Goal: Book appointment/travel/reservation

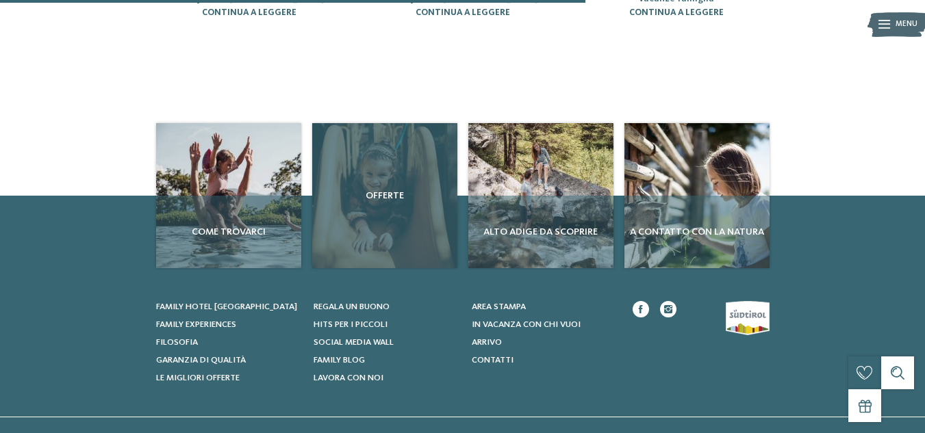
click at [387, 202] on div "Offerte" at bounding box center [384, 195] width 145 height 145
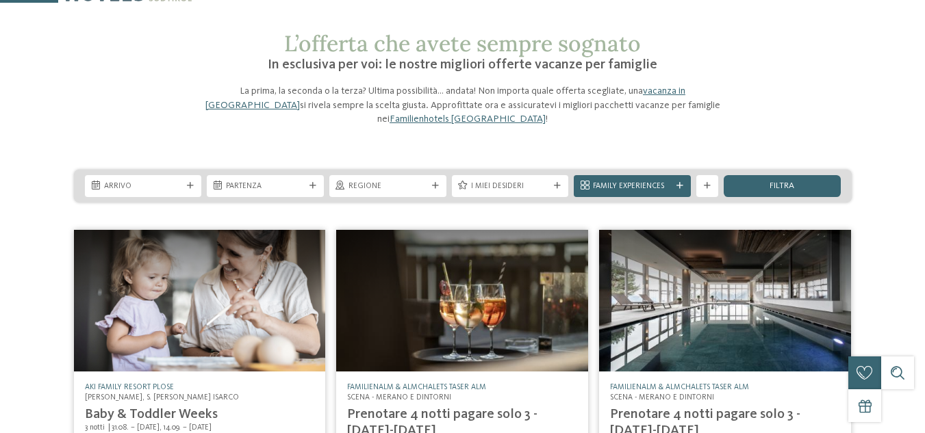
scroll to position [68, 0]
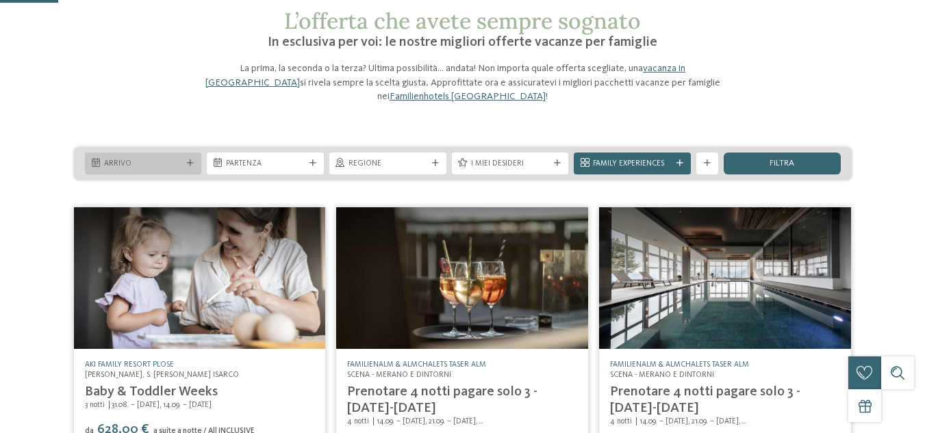
click at [170, 168] on span "Arrivo" at bounding box center [143, 164] width 79 height 11
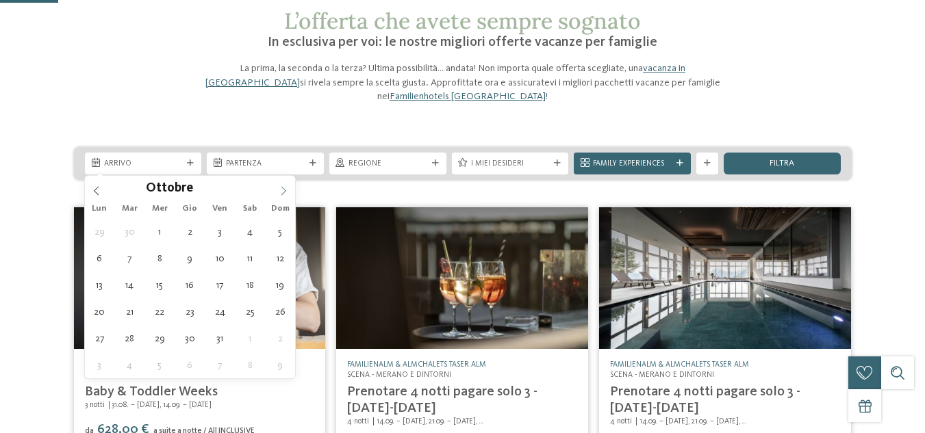
click at [281, 192] on icon at bounding box center [284, 191] width 10 height 10
type div "[DATE]"
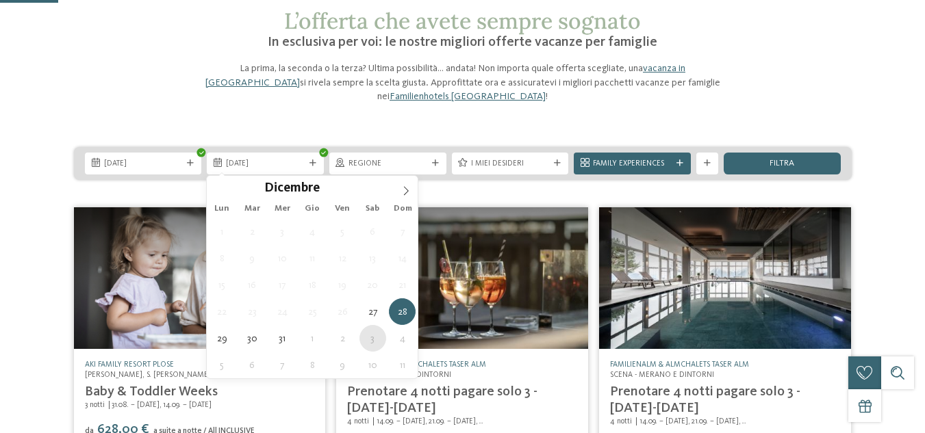
type div "[DATE]"
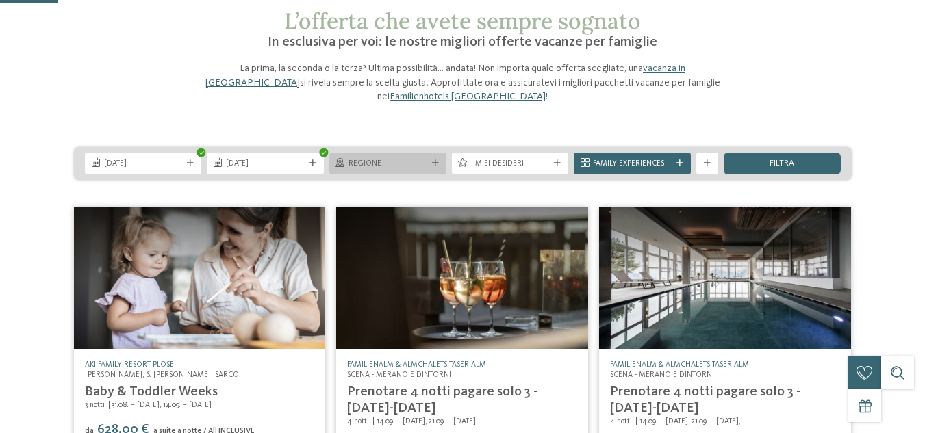
click at [385, 160] on span "Regione" at bounding box center [388, 164] width 79 height 11
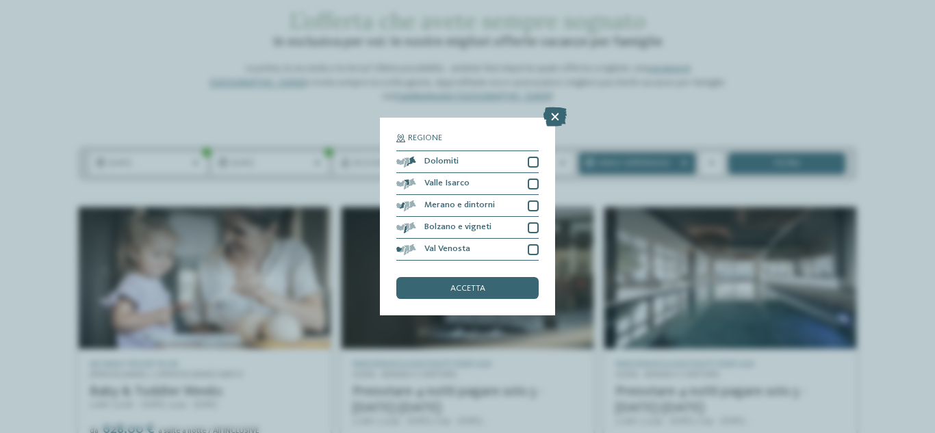
click at [417, 138] on span "Regione" at bounding box center [425, 138] width 34 height 9
click at [458, 289] on span "accetta" at bounding box center [468, 289] width 35 height 9
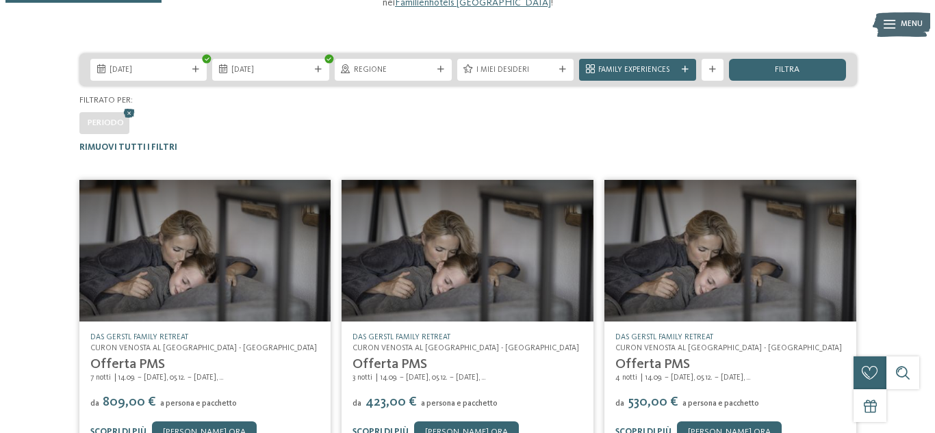
scroll to position [0, 0]
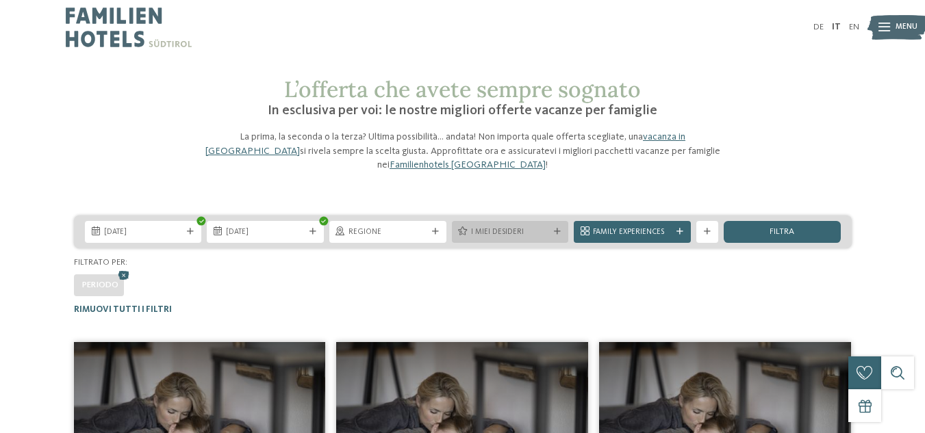
click at [501, 228] on span "I miei desideri" at bounding box center [510, 232] width 79 height 11
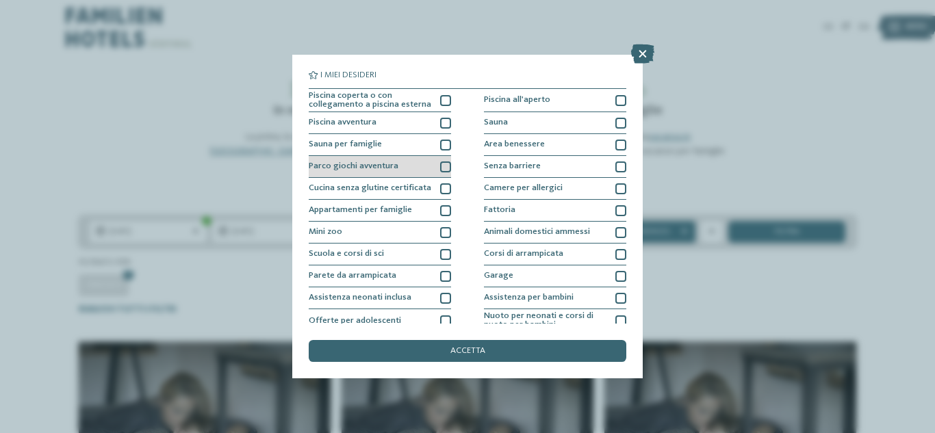
click at [441, 166] on div at bounding box center [445, 167] width 11 height 11
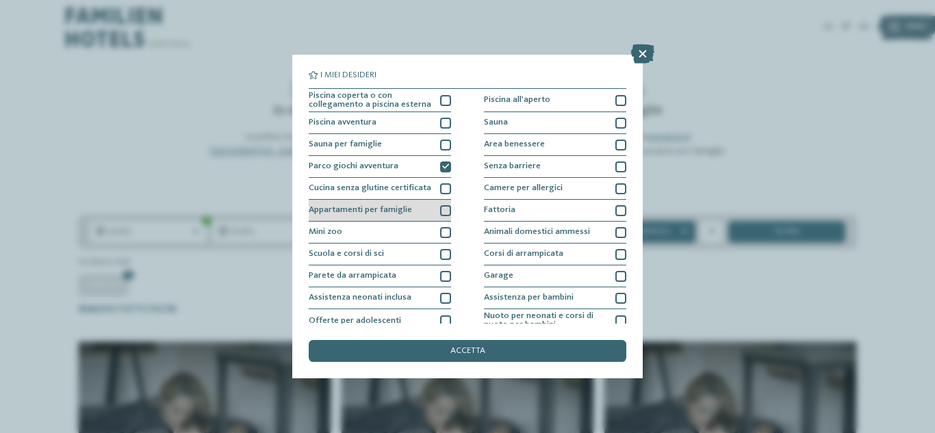
click at [440, 212] on div at bounding box center [445, 210] width 11 height 11
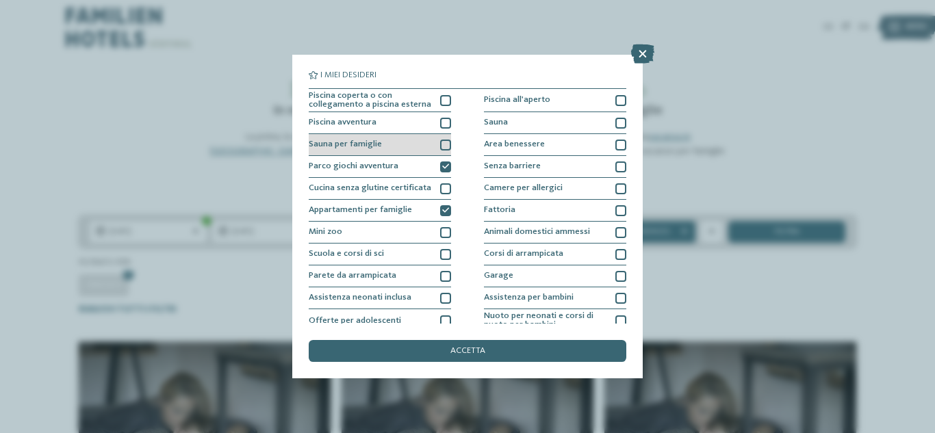
click at [443, 143] on div at bounding box center [445, 145] width 11 height 11
click at [442, 143] on icon at bounding box center [445, 145] width 7 height 7
click at [458, 349] on span "accetta" at bounding box center [468, 351] width 35 height 9
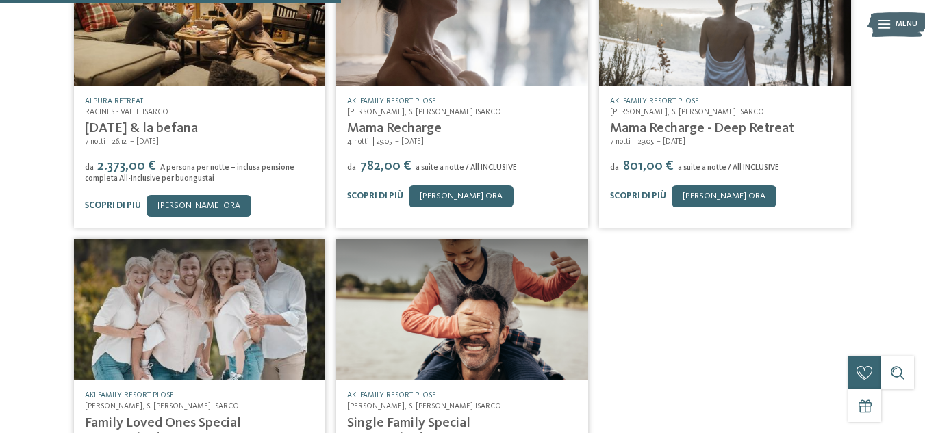
scroll to position [467, 0]
